Goal: Submit feedback/report problem

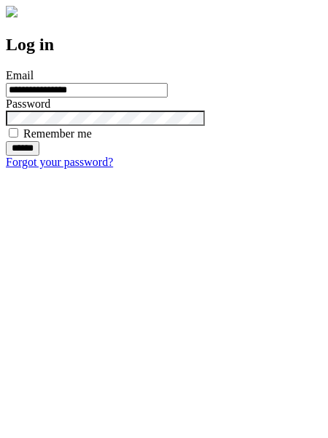
type input "**********"
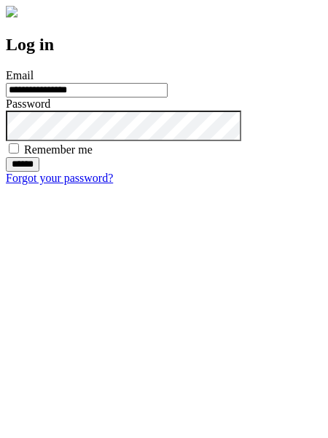
click at [39, 172] on input "******" at bounding box center [22, 164] width 33 height 15
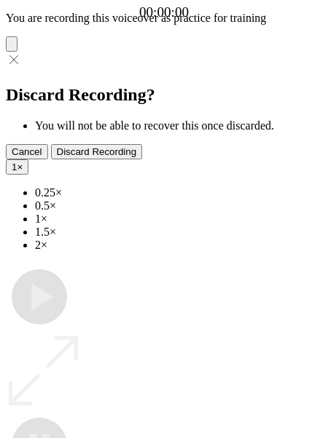
type input "**********"
